Goal: Information Seeking & Learning: Learn about a topic

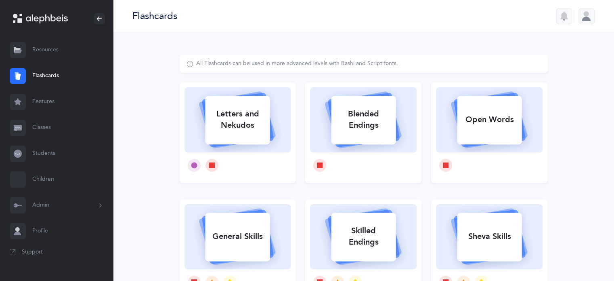
click at [245, 114] on div "Letters and Nekudos" at bounding box center [237, 119] width 65 height 32
select select
select select "single"
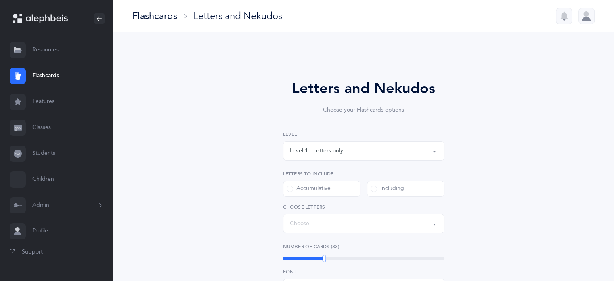
select select "27"
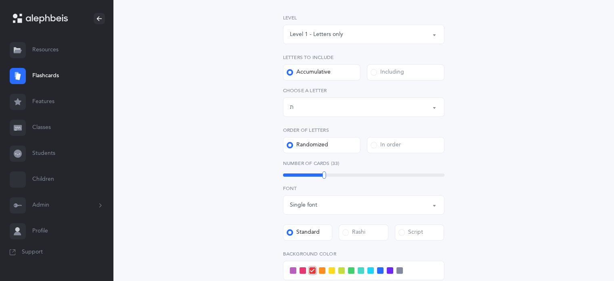
scroll to position [121, 0]
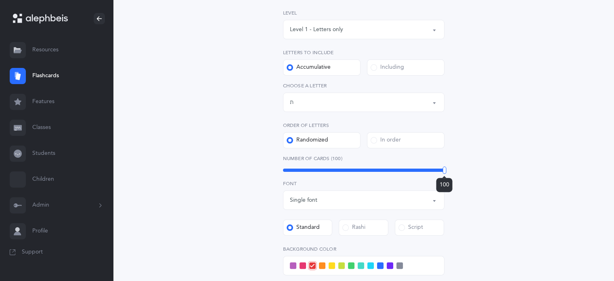
drag, startPoint x: 322, startPoint y: 172, endPoint x: 456, endPoint y: 187, distance: 134.9
click at [456, 187] on div "Letters and Nekudos Choose your Flashcards options Level 1 - Letters only Level…" at bounding box center [363, 169] width 207 height 427
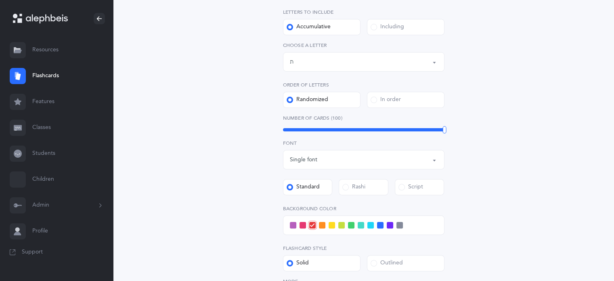
click at [370, 226] on span at bounding box center [371, 225] width 6 height 6
click at [0, 0] on input "checkbox" at bounding box center [0, 0] width 0 height 0
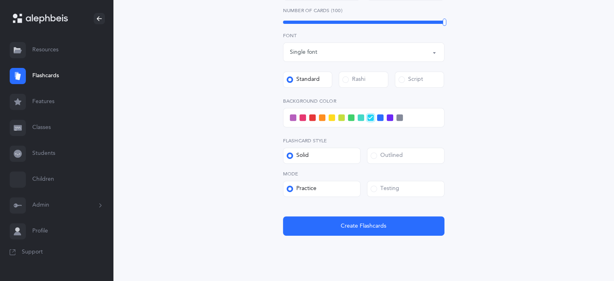
scroll to position [283, 0]
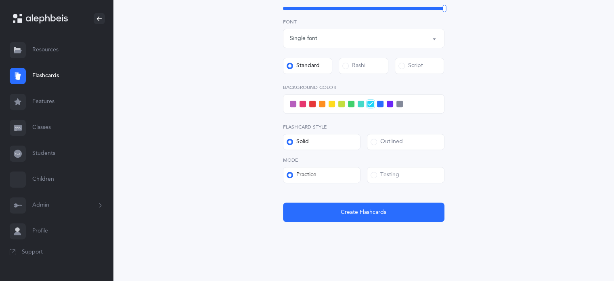
click at [372, 174] on span at bounding box center [374, 175] width 6 height 6
click at [0, 0] on input "Testing" at bounding box center [0, 0] width 0 height 0
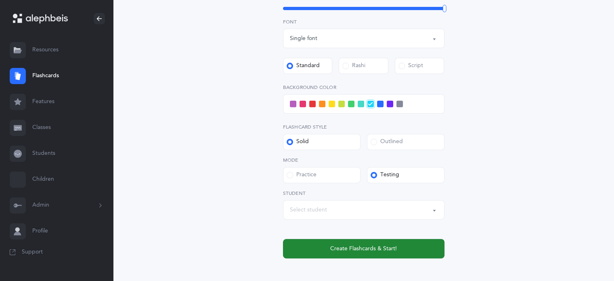
click at [374, 248] on span "Create Flashcards & Start!" at bounding box center [363, 248] width 67 height 8
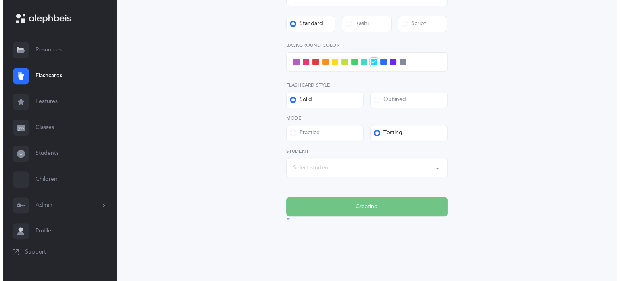
scroll to position [0, 0]
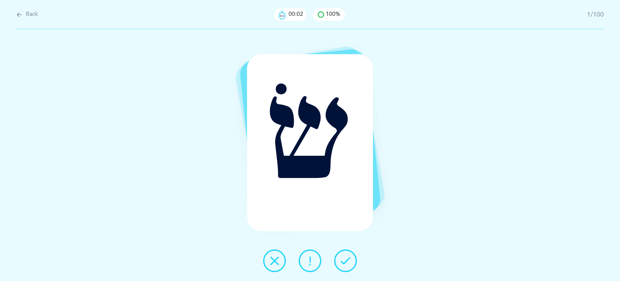
click at [341, 260] on icon at bounding box center [346, 261] width 10 height 10
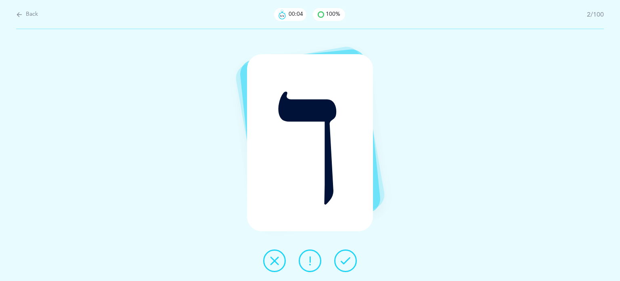
click at [349, 260] on icon at bounding box center [346, 261] width 10 height 10
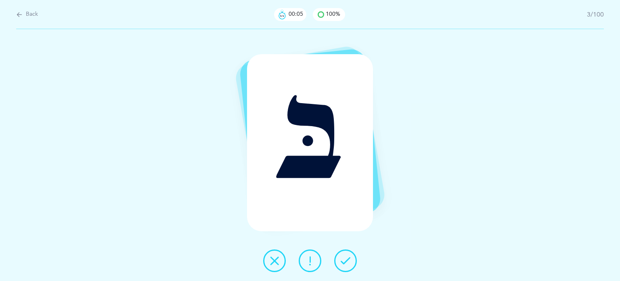
click at [349, 260] on icon at bounding box center [346, 261] width 10 height 10
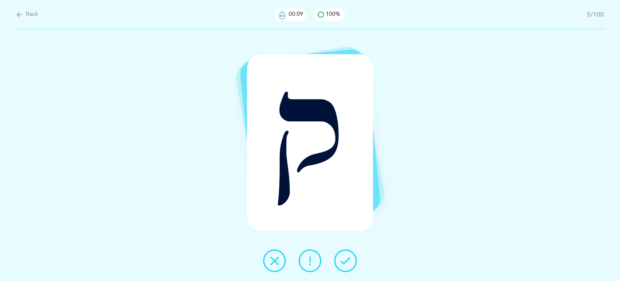
click at [349, 260] on icon at bounding box center [346, 261] width 10 height 10
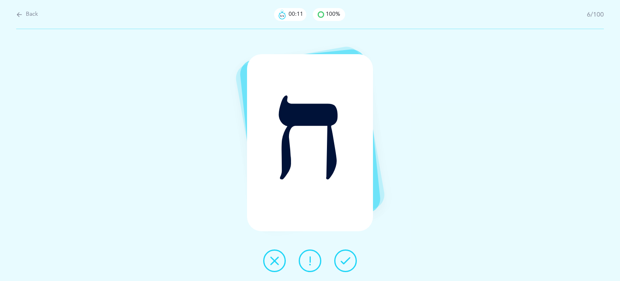
click at [348, 260] on icon at bounding box center [346, 261] width 10 height 10
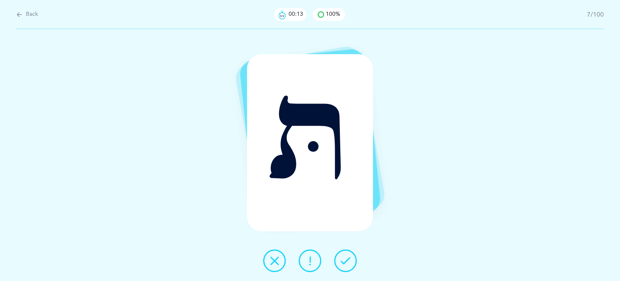
click at [348, 260] on icon at bounding box center [346, 261] width 10 height 10
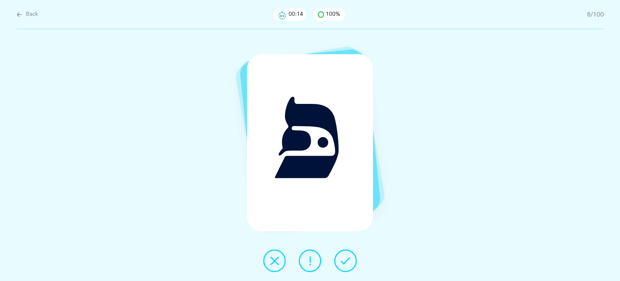
click at [348, 260] on icon at bounding box center [346, 261] width 10 height 10
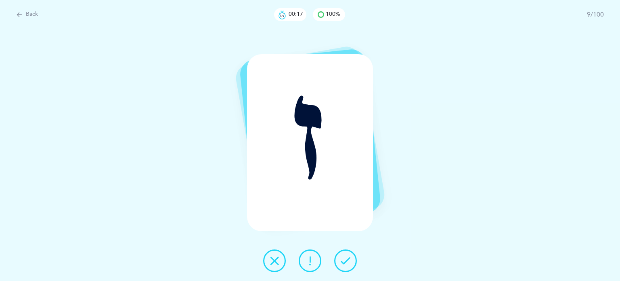
click at [348, 260] on icon at bounding box center [346, 261] width 10 height 10
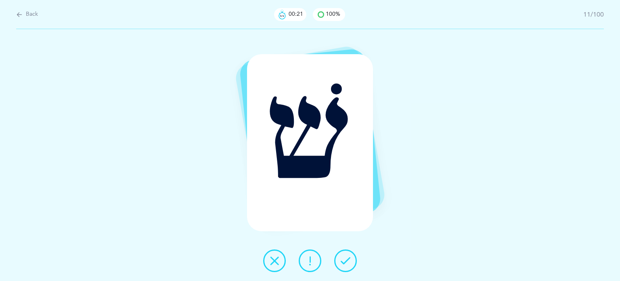
click at [348, 260] on icon at bounding box center [346, 261] width 10 height 10
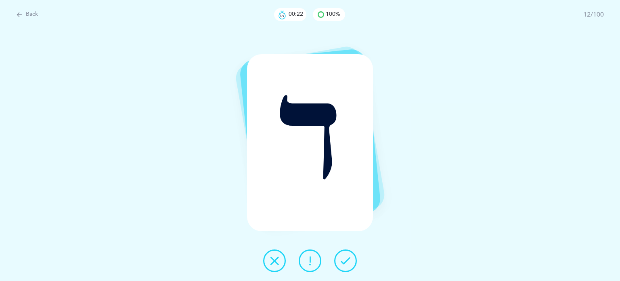
click at [348, 260] on icon at bounding box center [346, 261] width 10 height 10
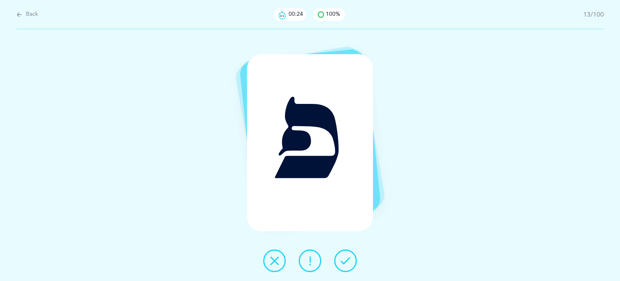
click at [348, 260] on icon at bounding box center [346, 261] width 10 height 10
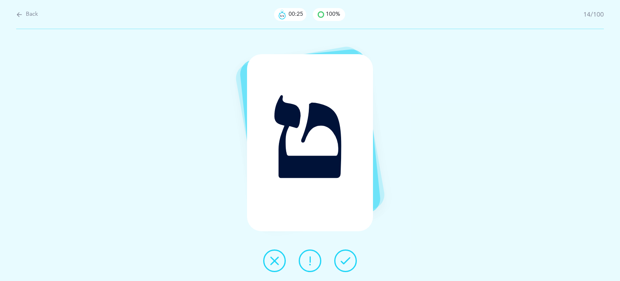
click at [348, 260] on icon at bounding box center [346, 261] width 10 height 10
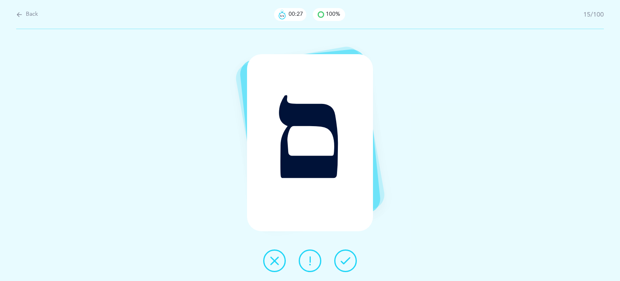
click at [348, 260] on icon at bounding box center [346, 261] width 10 height 10
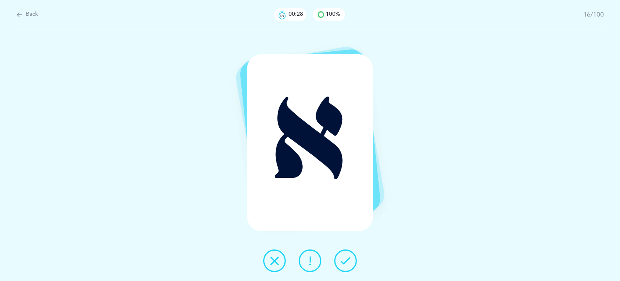
click at [348, 260] on icon at bounding box center [346, 261] width 10 height 10
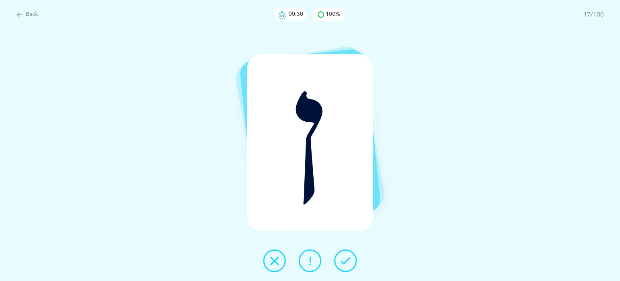
click at [348, 260] on icon at bounding box center [346, 261] width 10 height 10
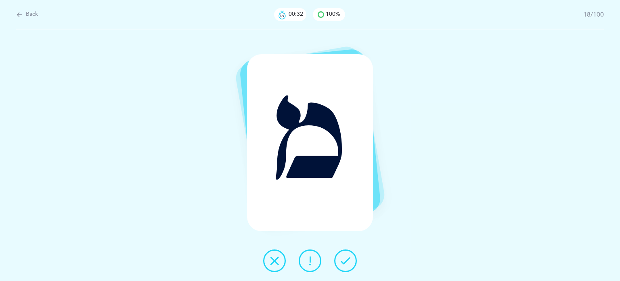
click at [348, 260] on icon at bounding box center [346, 261] width 10 height 10
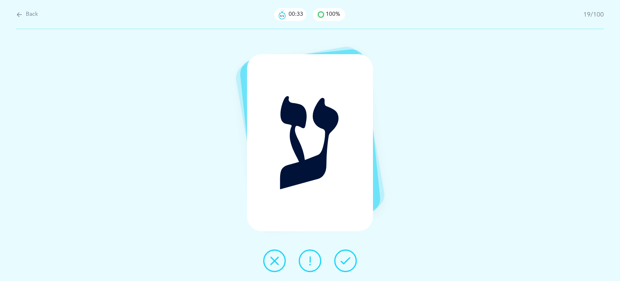
click at [348, 260] on icon at bounding box center [346, 261] width 10 height 10
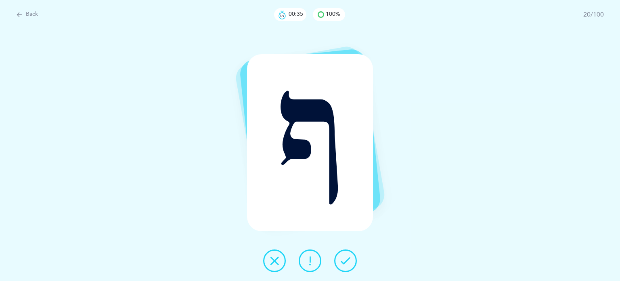
click at [348, 260] on icon at bounding box center [346, 261] width 10 height 10
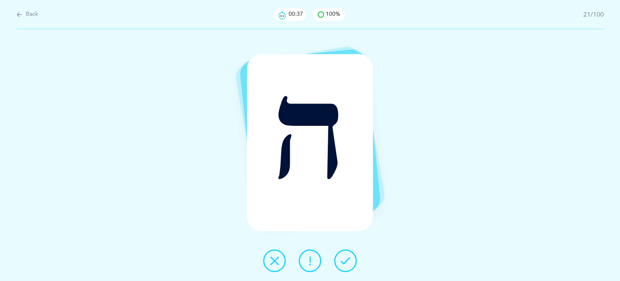
click at [348, 260] on icon at bounding box center [346, 261] width 10 height 10
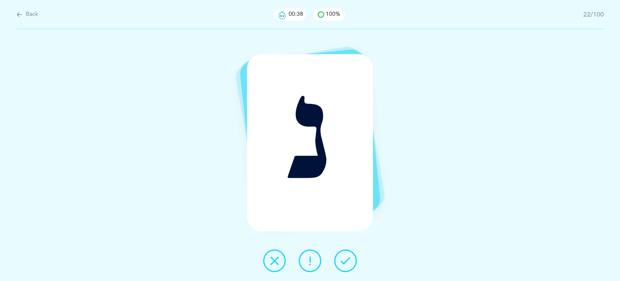
click at [348, 260] on icon at bounding box center [346, 261] width 10 height 10
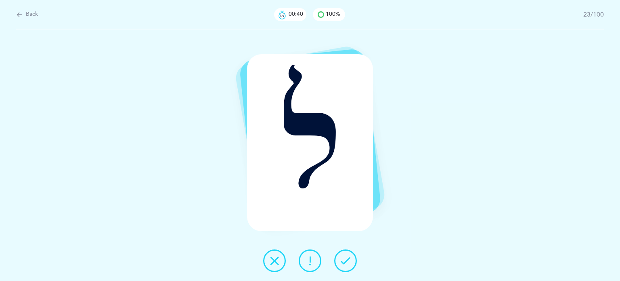
click at [348, 260] on icon at bounding box center [346, 261] width 10 height 10
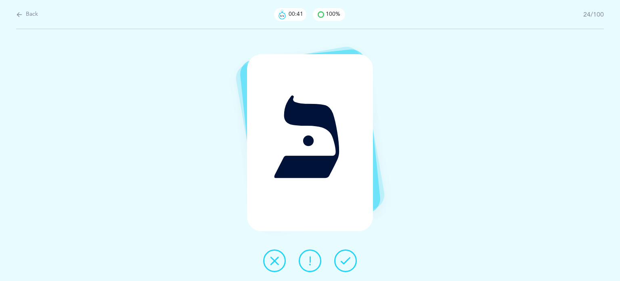
click at [348, 260] on icon at bounding box center [346, 261] width 10 height 10
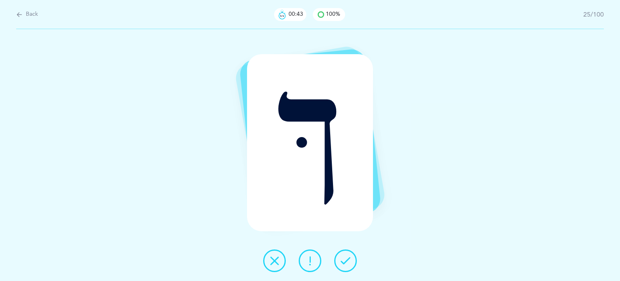
click at [348, 260] on icon at bounding box center [346, 261] width 10 height 10
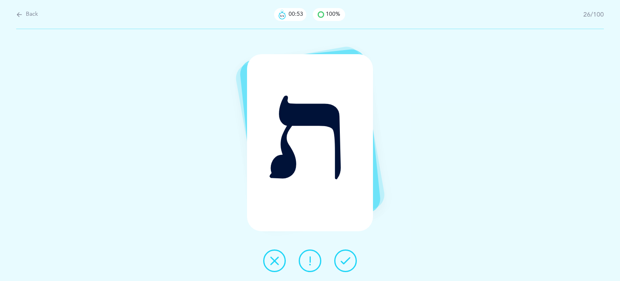
click at [348, 260] on icon at bounding box center [346, 261] width 10 height 10
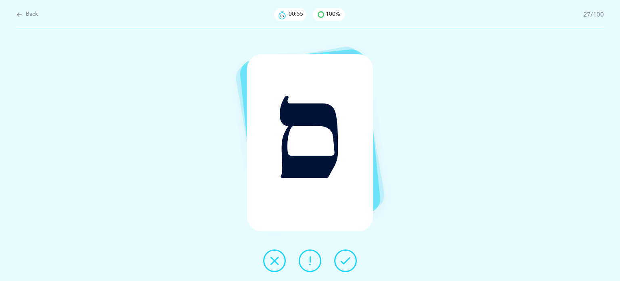
click at [348, 260] on icon at bounding box center [346, 261] width 10 height 10
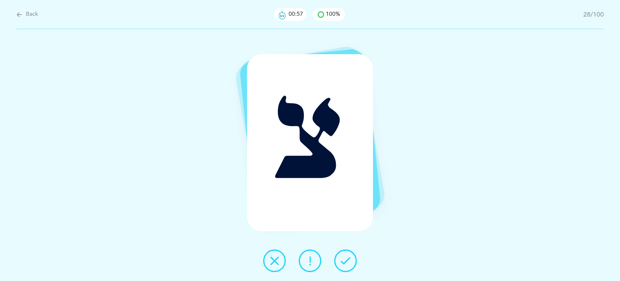
click at [348, 260] on icon at bounding box center [346, 261] width 10 height 10
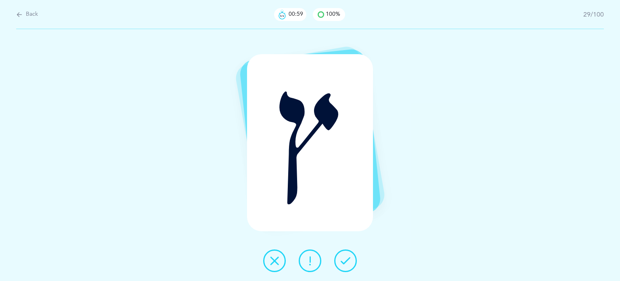
click at [347, 260] on icon at bounding box center [346, 261] width 10 height 10
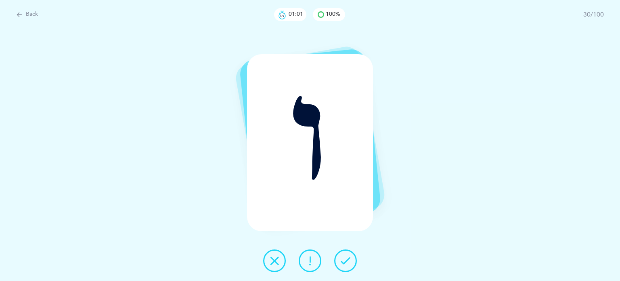
click at [347, 260] on icon at bounding box center [346, 261] width 10 height 10
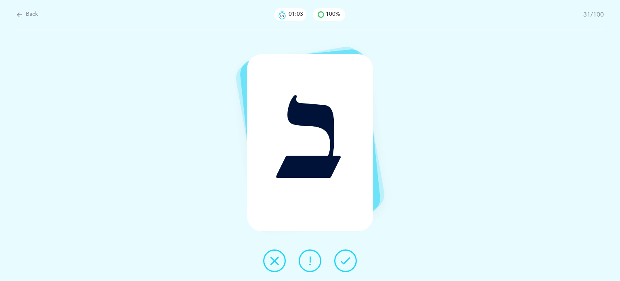
click at [347, 259] on icon at bounding box center [346, 261] width 10 height 10
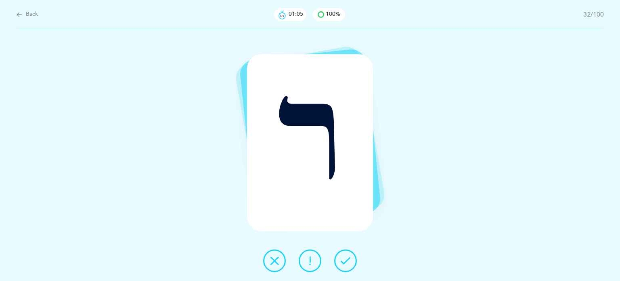
click at [347, 259] on icon at bounding box center [346, 261] width 10 height 10
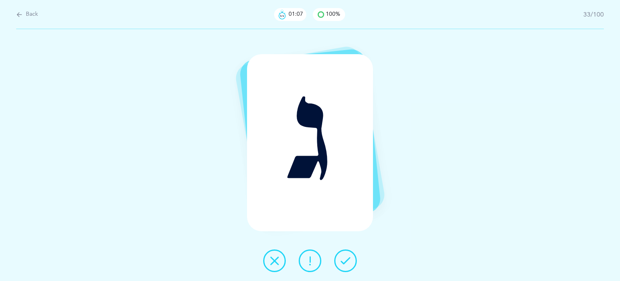
click at [347, 259] on icon at bounding box center [346, 261] width 10 height 10
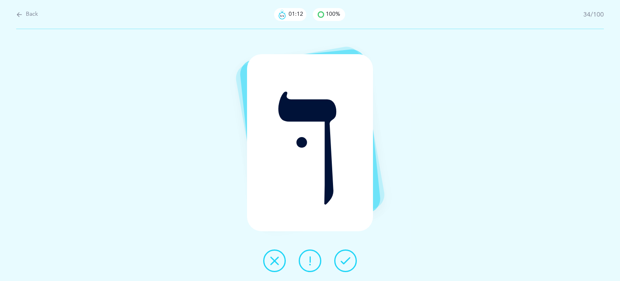
click at [347, 259] on icon at bounding box center [346, 261] width 10 height 10
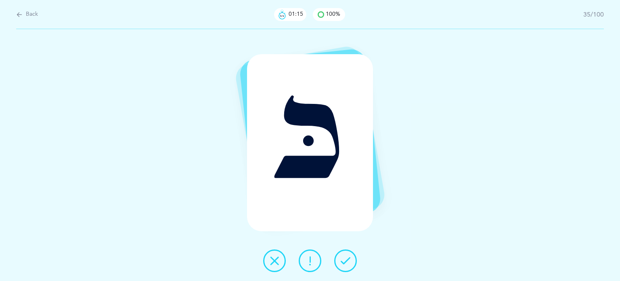
click at [347, 259] on icon at bounding box center [346, 261] width 10 height 10
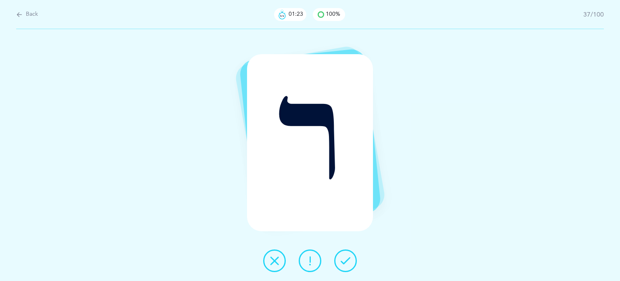
click at [347, 259] on icon at bounding box center [346, 261] width 10 height 10
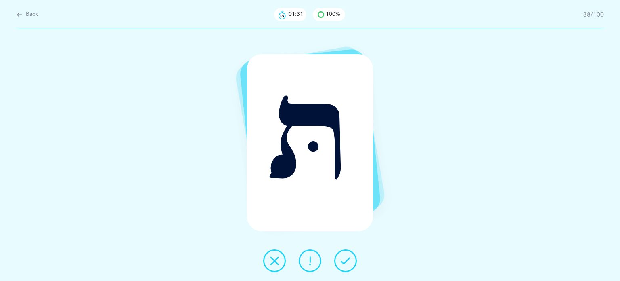
click at [275, 259] on icon at bounding box center [275, 261] width 10 height 10
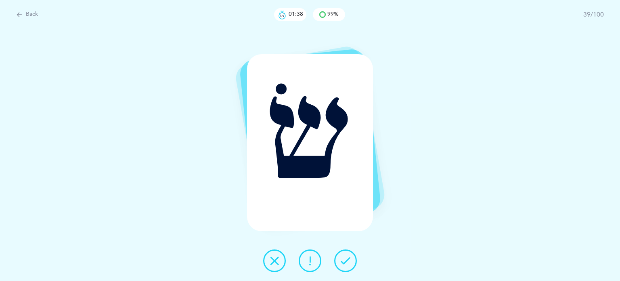
click at [279, 259] on icon at bounding box center [275, 261] width 10 height 10
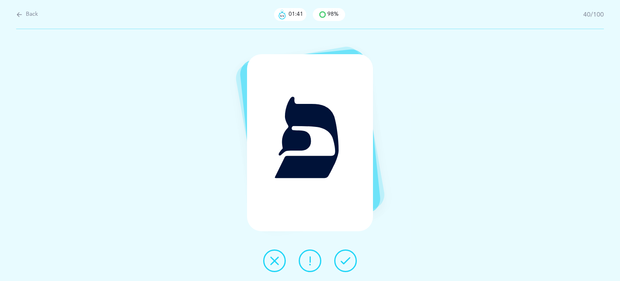
click at [338, 260] on button at bounding box center [345, 260] width 23 height 23
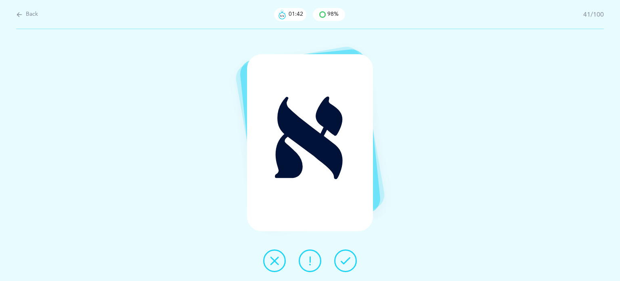
click at [338, 260] on button at bounding box center [345, 260] width 23 height 23
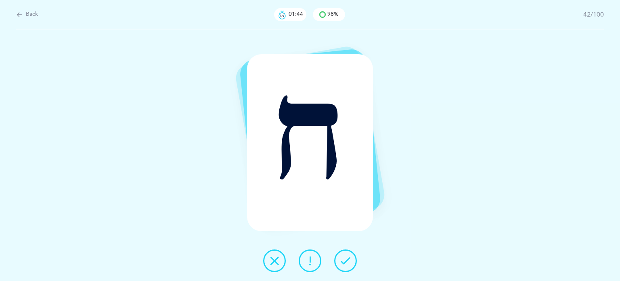
click at [338, 260] on button at bounding box center [345, 260] width 23 height 23
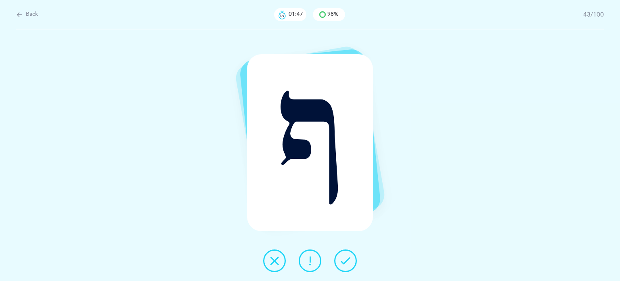
click at [338, 260] on button at bounding box center [345, 260] width 23 height 23
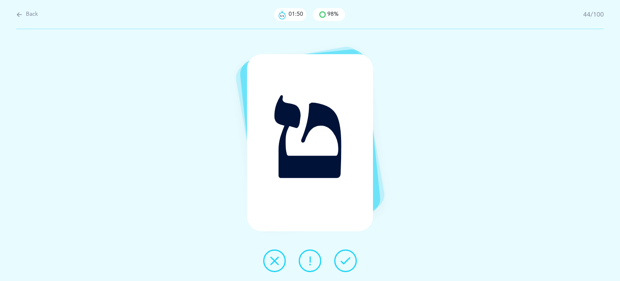
click at [338, 260] on button at bounding box center [345, 260] width 23 height 23
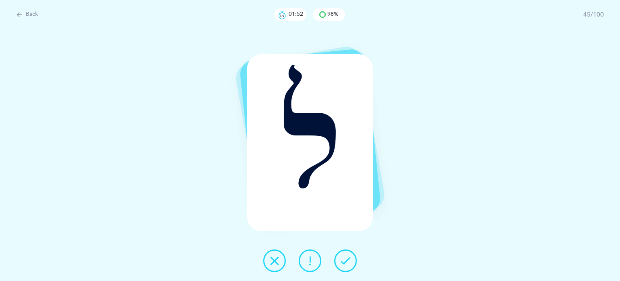
click at [338, 260] on button at bounding box center [345, 260] width 23 height 23
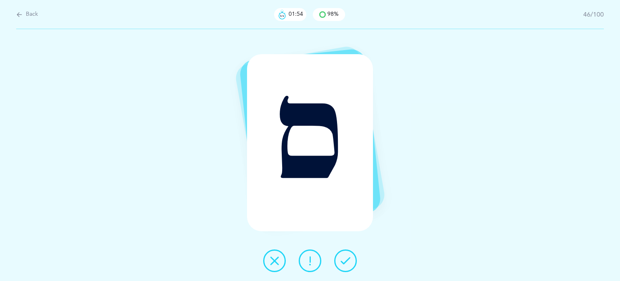
click at [338, 260] on button at bounding box center [345, 260] width 23 height 23
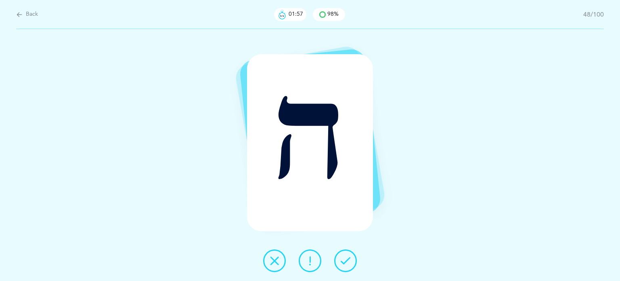
click at [338, 259] on button at bounding box center [345, 260] width 23 height 23
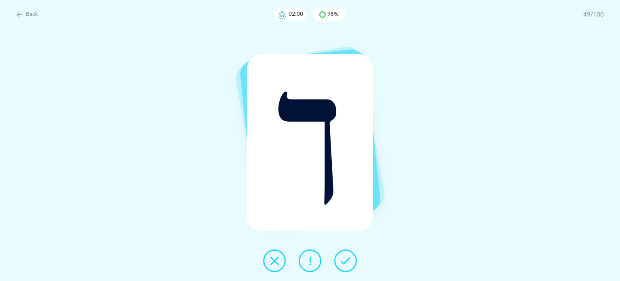
click at [345, 259] on icon at bounding box center [346, 261] width 10 height 10
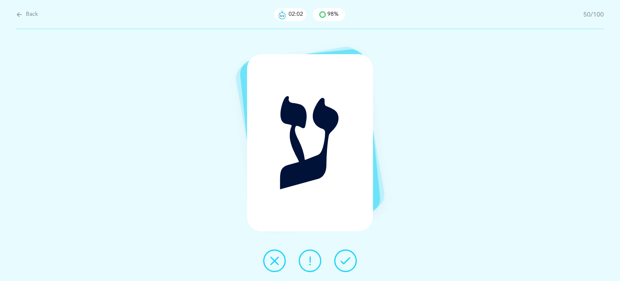
click at [346, 258] on icon at bounding box center [346, 261] width 10 height 10
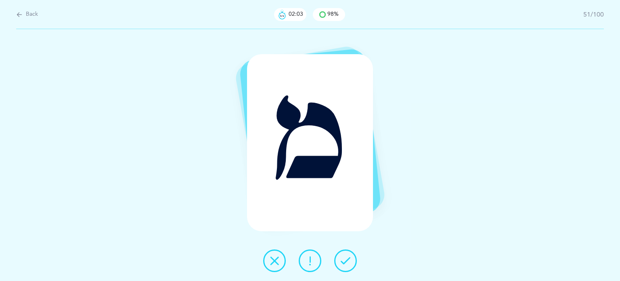
click at [346, 258] on icon at bounding box center [346, 261] width 10 height 10
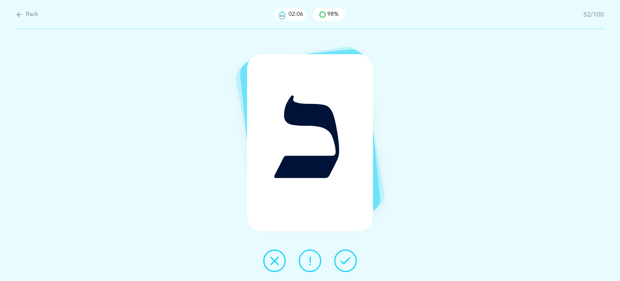
click at [346, 258] on icon at bounding box center [346, 261] width 10 height 10
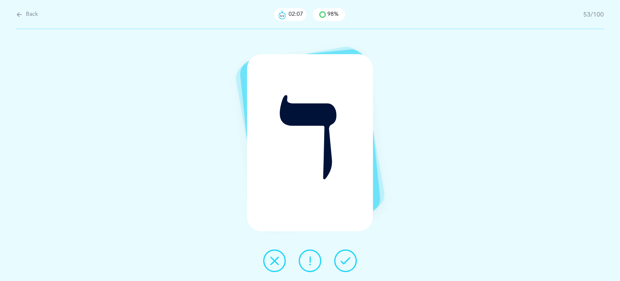
click at [346, 257] on icon at bounding box center [346, 261] width 10 height 10
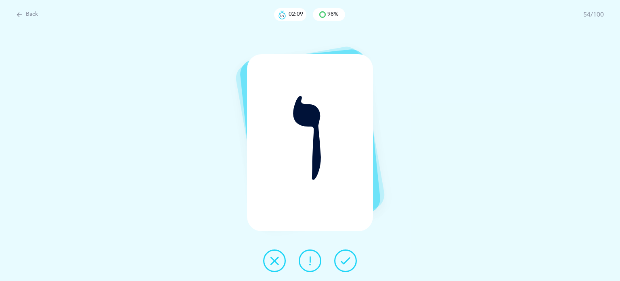
click at [346, 257] on icon at bounding box center [346, 261] width 10 height 10
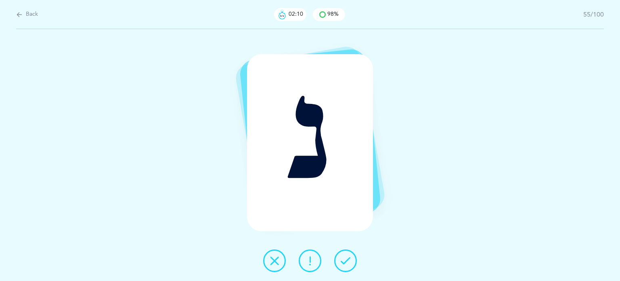
click at [346, 257] on icon at bounding box center [346, 261] width 10 height 10
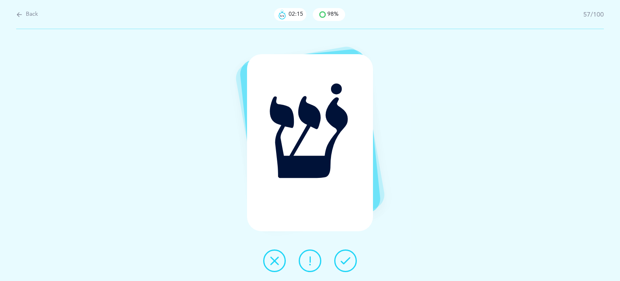
click at [346, 257] on icon at bounding box center [346, 261] width 10 height 10
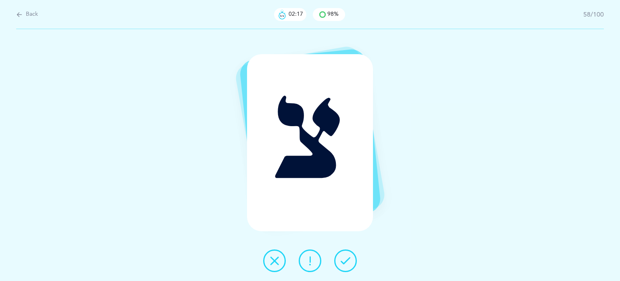
click at [346, 257] on icon at bounding box center [346, 261] width 10 height 10
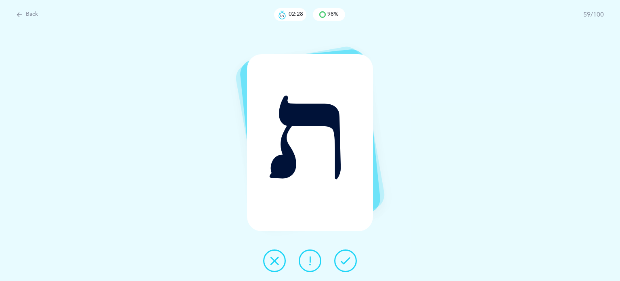
click at [346, 258] on icon at bounding box center [346, 261] width 10 height 10
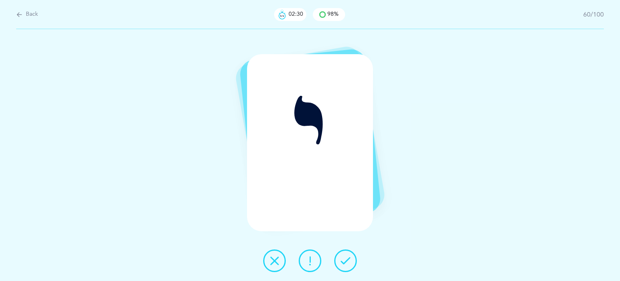
click at [346, 258] on icon at bounding box center [346, 261] width 10 height 10
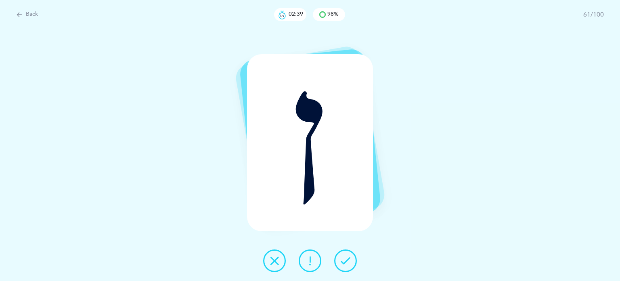
drag, startPoint x: 275, startPoint y: 255, endPoint x: 301, endPoint y: 253, distance: 26.0
click at [277, 255] on button at bounding box center [274, 260] width 23 height 23
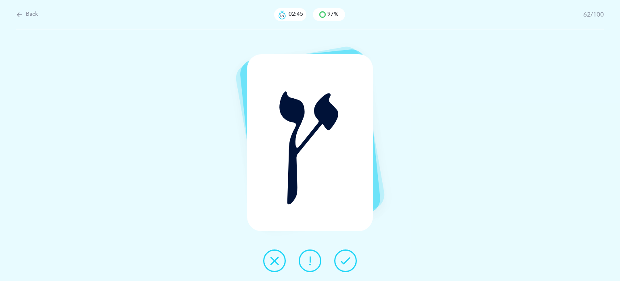
drag, startPoint x: 348, startPoint y: 261, endPoint x: 235, endPoint y: 233, distance: 115.8
click at [235, 233] on div "ץ" at bounding box center [310, 155] width 620 height 252
click at [275, 261] on icon at bounding box center [275, 261] width 10 height 10
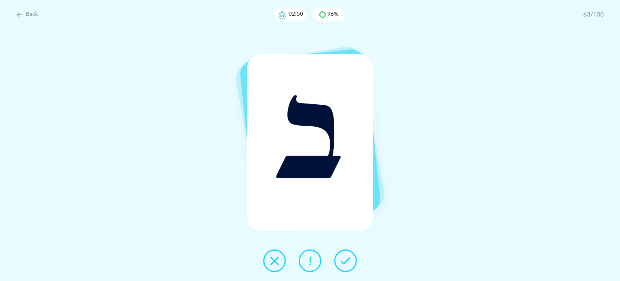
click at [342, 261] on icon at bounding box center [346, 261] width 10 height 10
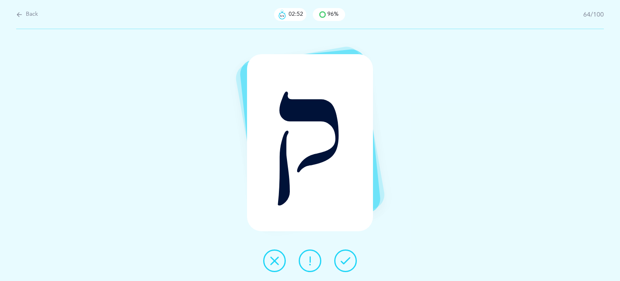
click at [342, 261] on icon at bounding box center [346, 261] width 10 height 10
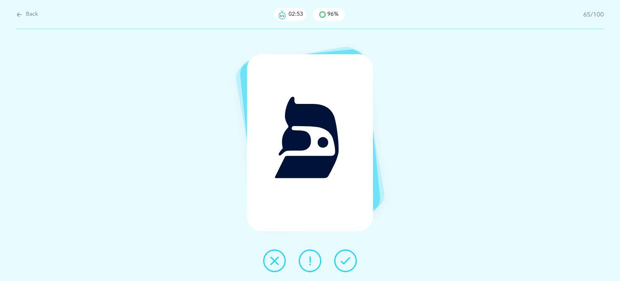
click at [342, 261] on icon at bounding box center [346, 261] width 10 height 10
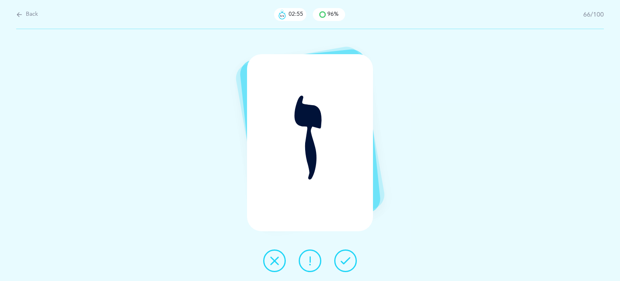
click at [342, 261] on icon at bounding box center [346, 261] width 10 height 10
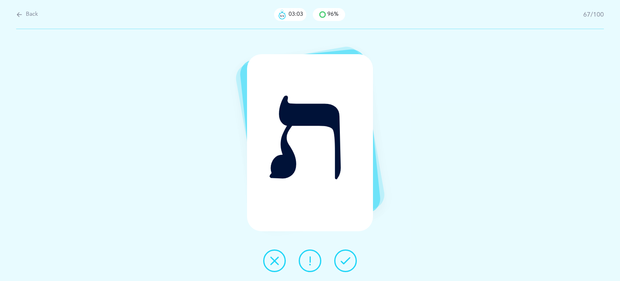
click at [342, 260] on icon at bounding box center [346, 261] width 10 height 10
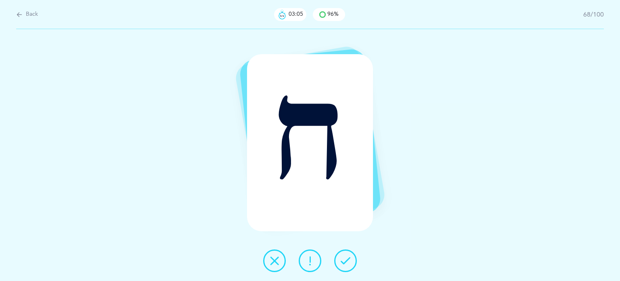
click at [342, 260] on icon at bounding box center [346, 261] width 10 height 10
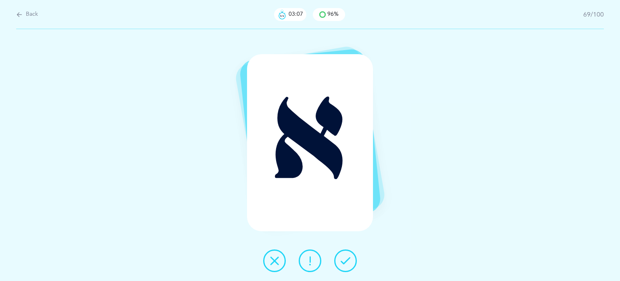
click at [342, 260] on icon at bounding box center [346, 261] width 10 height 10
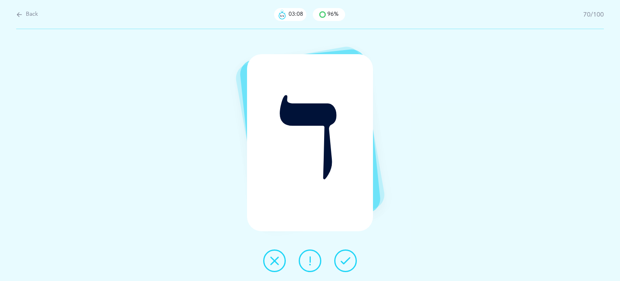
click at [342, 260] on icon at bounding box center [346, 261] width 10 height 10
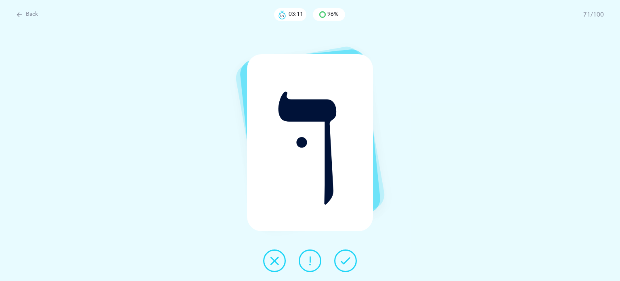
click at [342, 260] on icon at bounding box center [346, 261] width 10 height 10
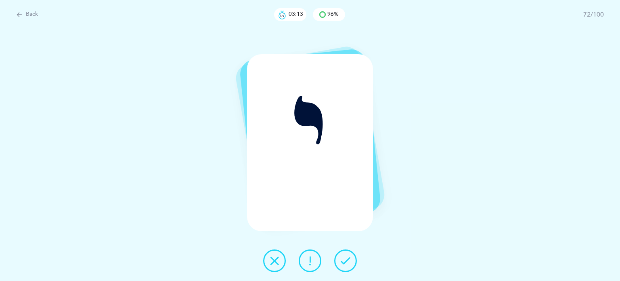
click at [342, 260] on icon at bounding box center [346, 261] width 10 height 10
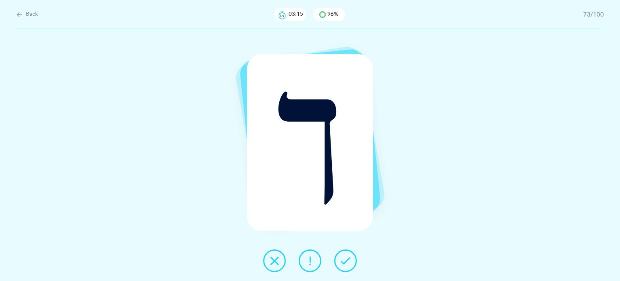
click at [342, 260] on icon at bounding box center [346, 261] width 10 height 10
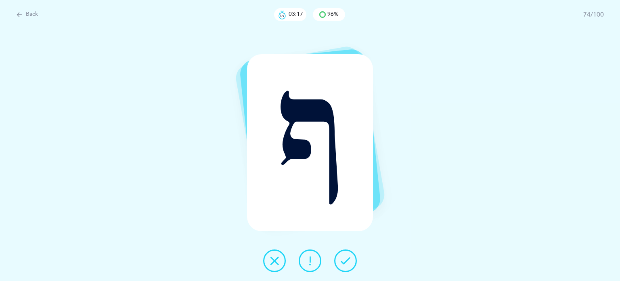
click at [342, 260] on icon at bounding box center [346, 261] width 10 height 10
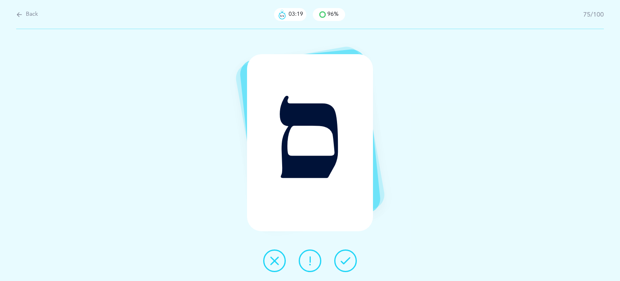
click at [342, 260] on icon at bounding box center [346, 261] width 10 height 10
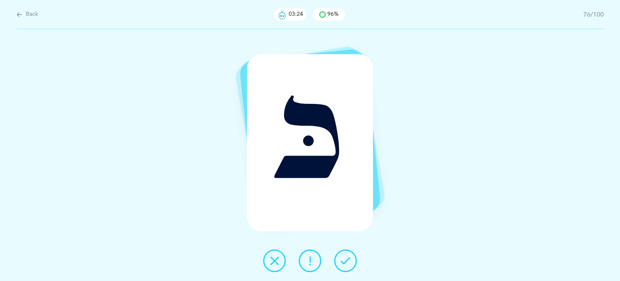
click at [340, 265] on button at bounding box center [345, 260] width 23 height 23
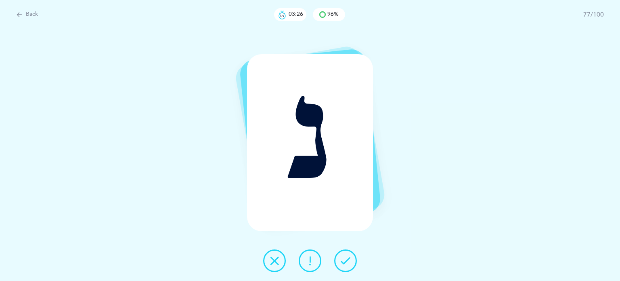
click at [341, 264] on icon at bounding box center [346, 261] width 10 height 10
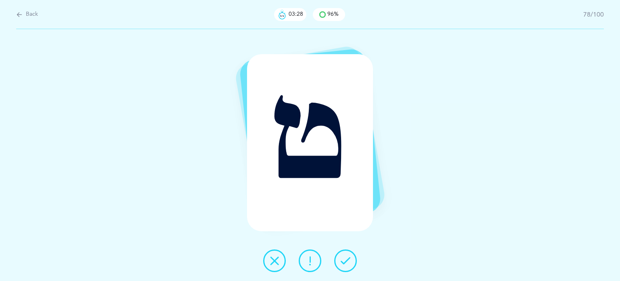
click at [341, 263] on icon at bounding box center [346, 261] width 10 height 10
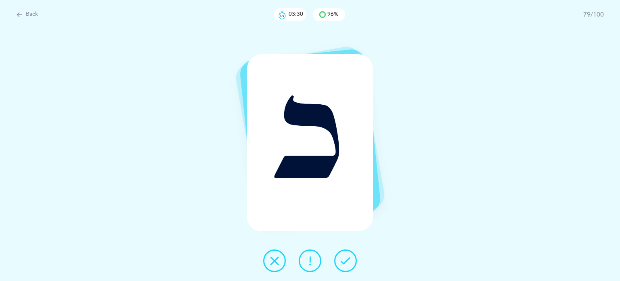
click at [342, 263] on icon at bounding box center [346, 261] width 10 height 10
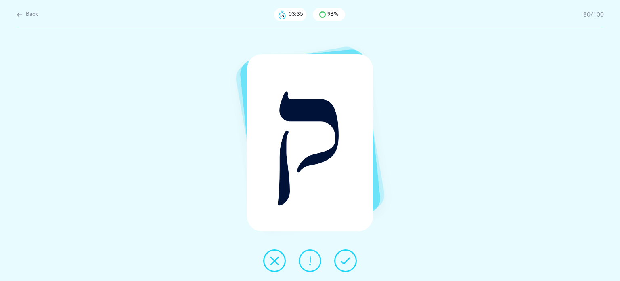
click at [277, 260] on icon at bounding box center [275, 261] width 10 height 10
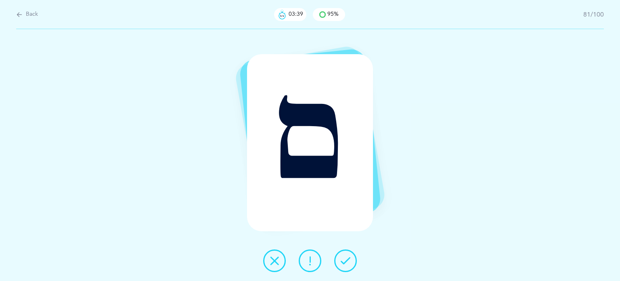
click at [340, 261] on button at bounding box center [345, 260] width 23 height 23
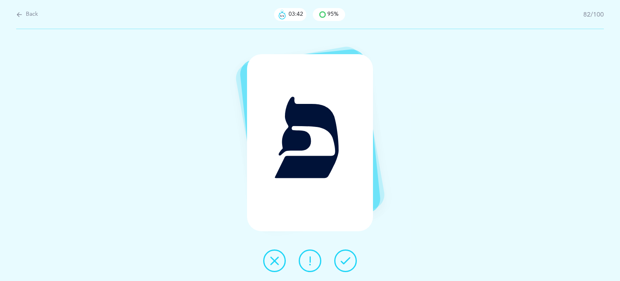
click at [347, 262] on icon at bounding box center [346, 261] width 10 height 10
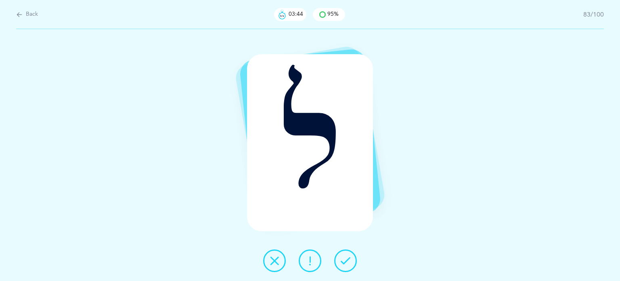
click at [347, 262] on icon at bounding box center [346, 261] width 10 height 10
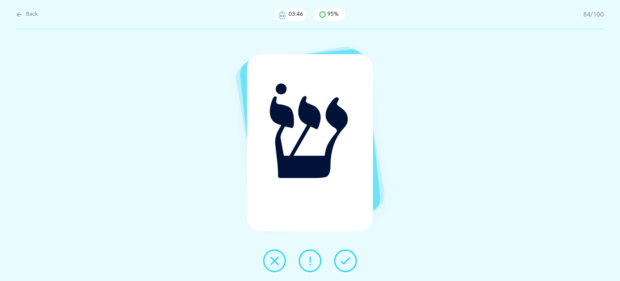
click at [347, 262] on icon at bounding box center [346, 261] width 10 height 10
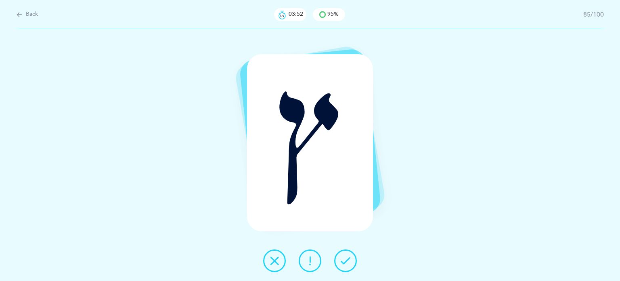
click at [347, 262] on icon at bounding box center [346, 261] width 10 height 10
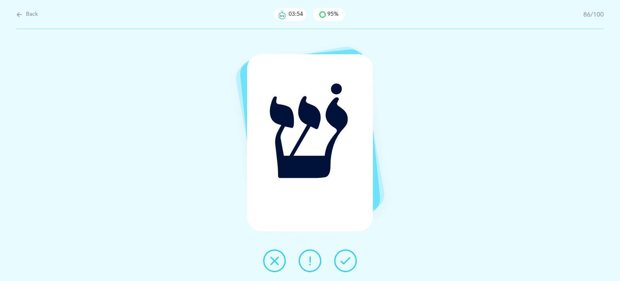
click at [347, 262] on icon at bounding box center [346, 261] width 10 height 10
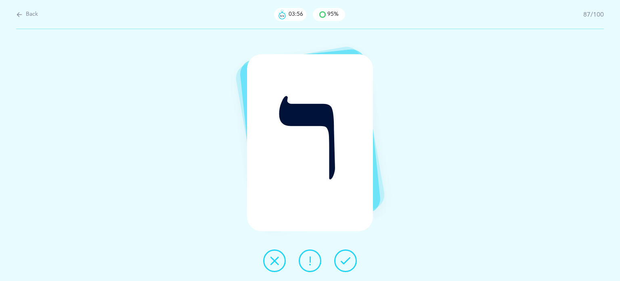
click at [347, 262] on icon at bounding box center [346, 261] width 10 height 10
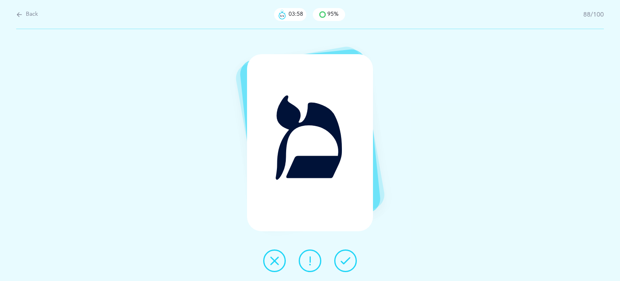
click at [347, 262] on icon at bounding box center [346, 261] width 10 height 10
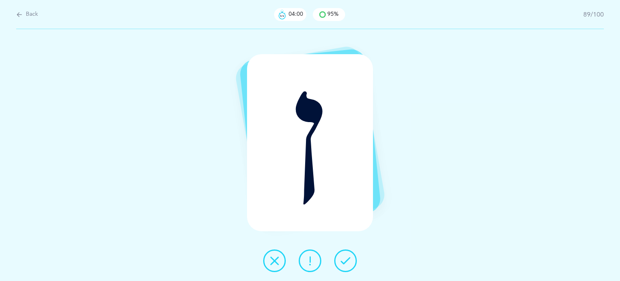
click at [347, 262] on icon at bounding box center [346, 261] width 10 height 10
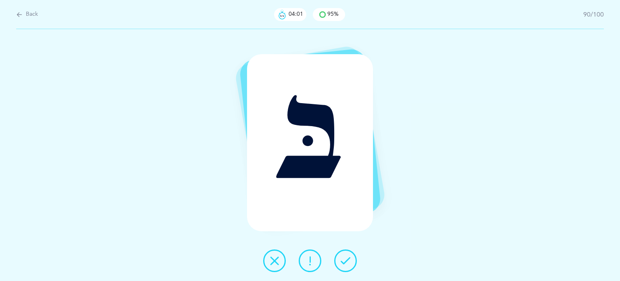
click at [347, 262] on icon at bounding box center [346, 261] width 10 height 10
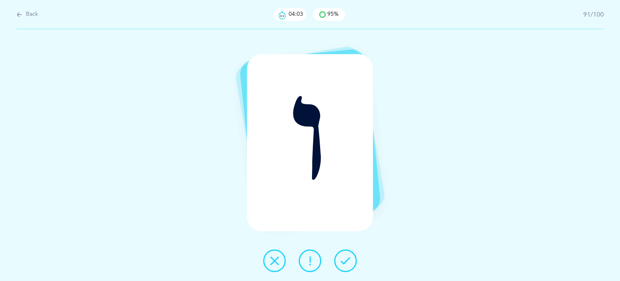
click at [347, 262] on icon at bounding box center [346, 261] width 10 height 10
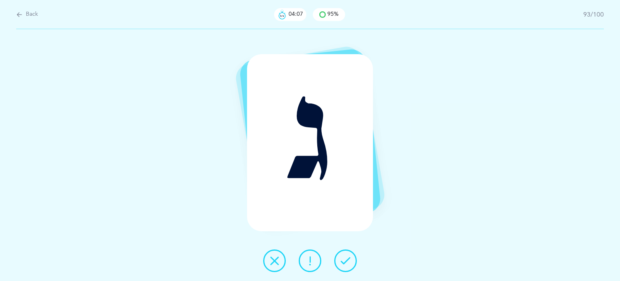
click at [347, 262] on icon at bounding box center [346, 261] width 10 height 10
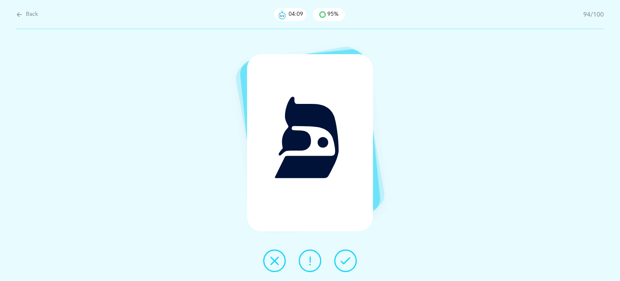
click at [347, 262] on icon at bounding box center [346, 261] width 10 height 10
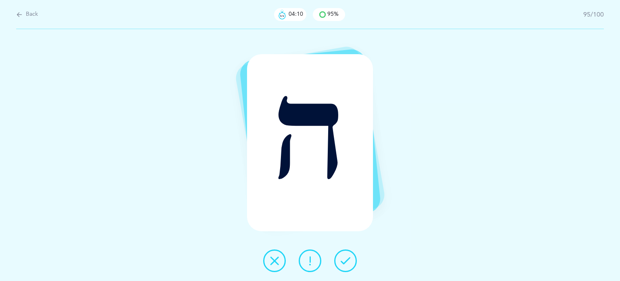
click at [347, 262] on icon at bounding box center [346, 261] width 10 height 10
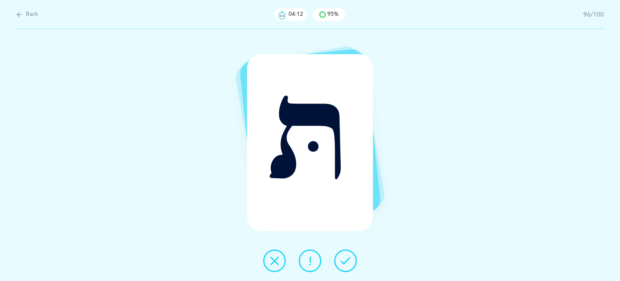
click at [347, 262] on icon at bounding box center [346, 261] width 10 height 10
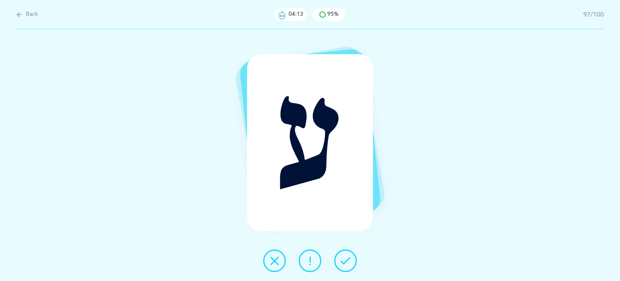
click at [347, 262] on icon at bounding box center [346, 261] width 10 height 10
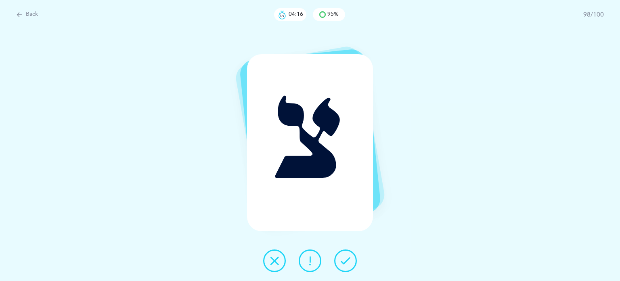
drag, startPoint x: 347, startPoint y: 262, endPoint x: 220, endPoint y: 247, distance: 127.7
click at [219, 248] on div "צ" at bounding box center [310, 155] width 620 height 252
click at [271, 260] on icon at bounding box center [275, 261] width 10 height 10
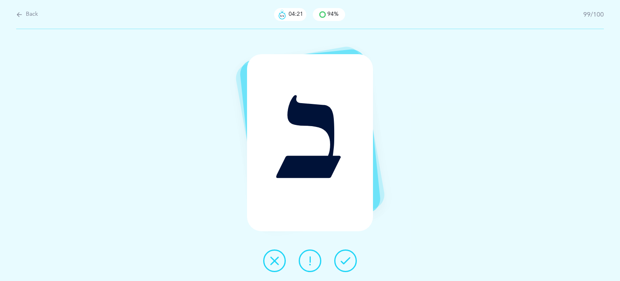
click at [343, 263] on icon at bounding box center [346, 261] width 10 height 10
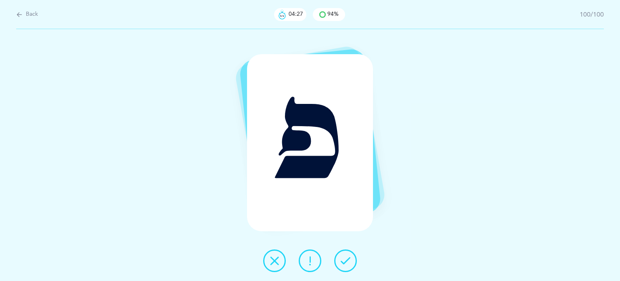
drag, startPoint x: 263, startPoint y: 259, endPoint x: 323, endPoint y: 261, distance: 60.6
click at [265, 259] on div at bounding box center [310, 260] width 107 height 23
click at [269, 256] on button at bounding box center [274, 260] width 23 height 23
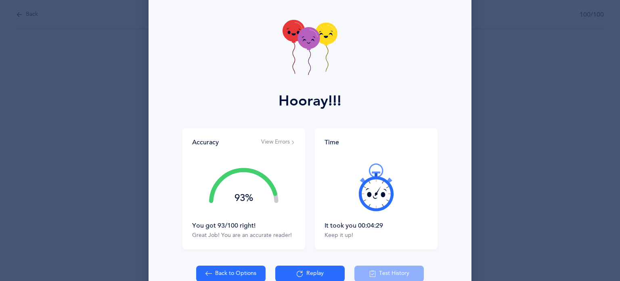
scroll to position [74, 0]
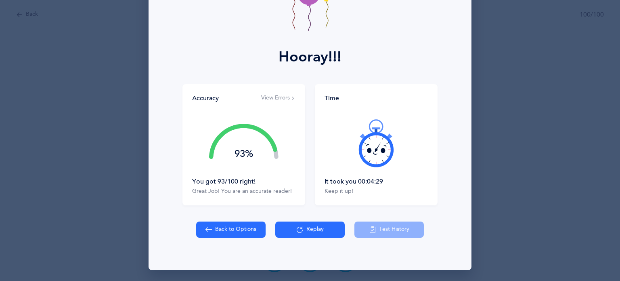
click at [279, 100] on button "View Errors" at bounding box center [278, 98] width 34 height 8
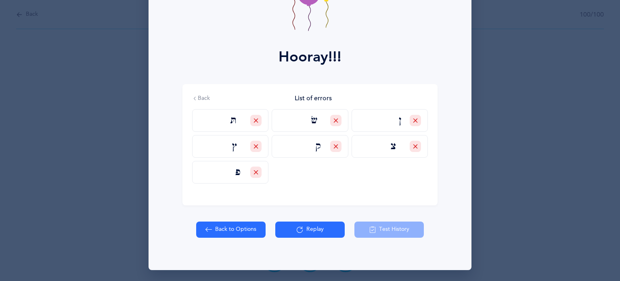
scroll to position [0, 0]
